Goal: Check status: Check status

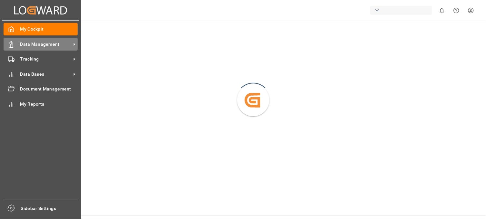
click at [12, 48] on div "Data Management Data Management" at bounding box center [41, 44] width 74 height 13
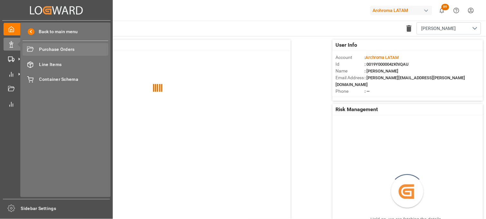
click at [57, 49] on span "Purchase Orders" at bounding box center [73, 49] width 69 height 7
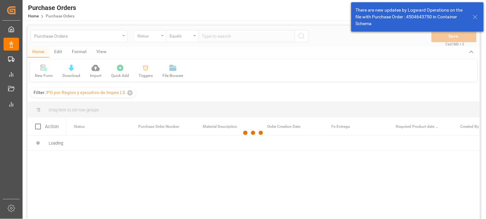
click at [144, 39] on div at bounding box center [253, 132] width 452 height 215
click at [153, 37] on div at bounding box center [253, 132] width 452 height 215
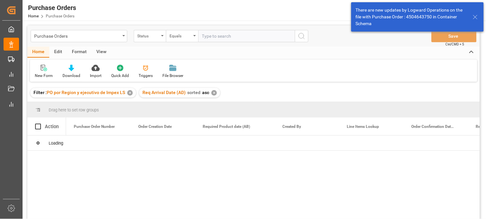
click at [162, 36] on icon "open menu" at bounding box center [162, 35] width 3 height 1
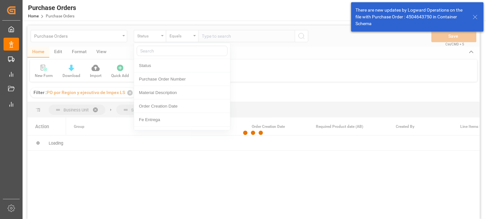
click at [162, 36] on div at bounding box center [253, 132] width 452 height 215
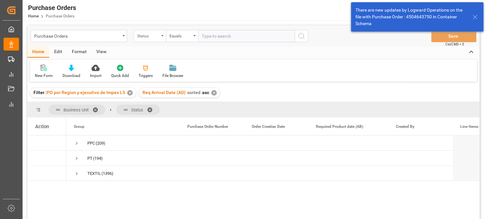
click at [162, 38] on div "Status" at bounding box center [150, 36] width 32 height 12
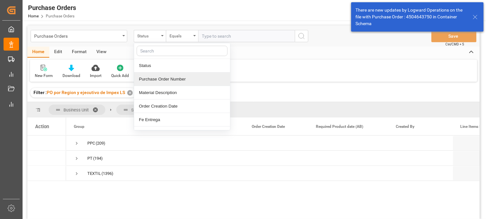
click at [156, 78] on div "Purchase Order Number" at bounding box center [182, 79] width 96 height 14
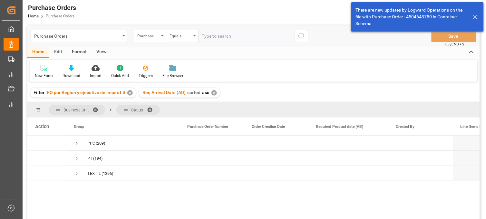
click at [202, 37] on input "text" at bounding box center [246, 36] width 97 height 12
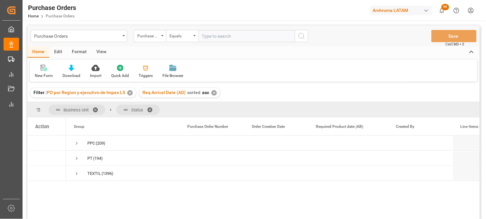
paste input "4504659836"
type input "4504659836"
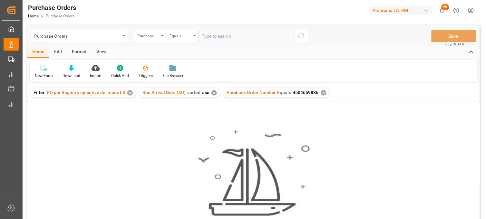
click at [211, 91] on div "✕" at bounding box center [213, 92] width 5 height 5
click at [130, 93] on div "✕" at bounding box center [129, 92] width 5 height 5
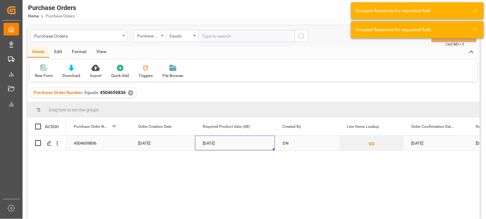
click at [215, 145] on div "[DATE]" at bounding box center [235, 143] width 80 height 15
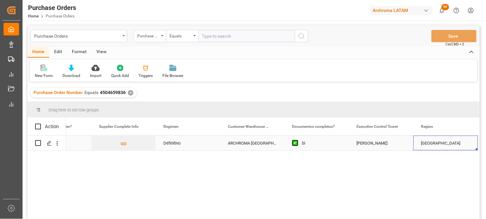
scroll to position [0, 699]
